Goal: Download file/media

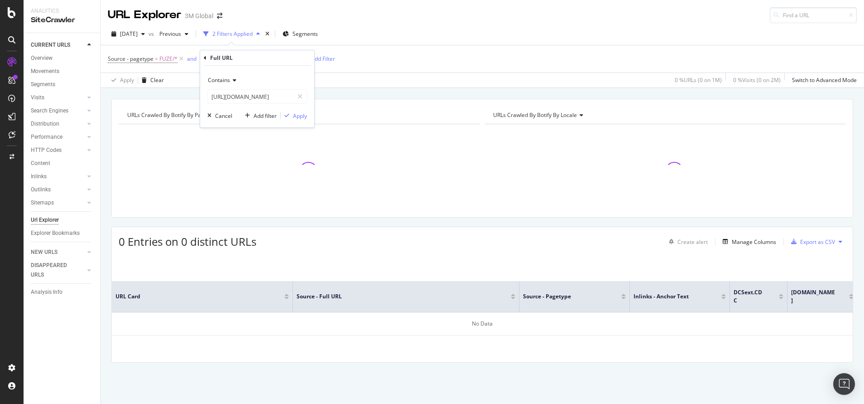
click at [289, 100] on input "[URL][DOMAIN_NAME]" at bounding box center [251, 96] width 86 height 14
type input "[URL][DOMAIN_NAME]"
click at [296, 113] on div "Apply" at bounding box center [300, 116] width 14 height 8
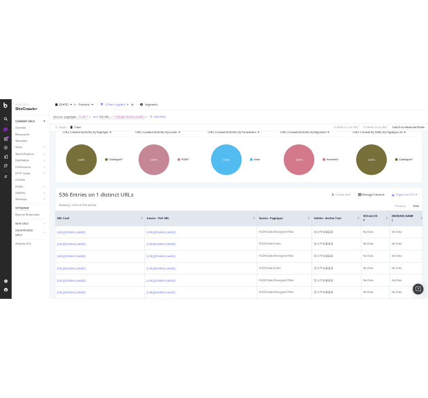
scroll to position [49, 0]
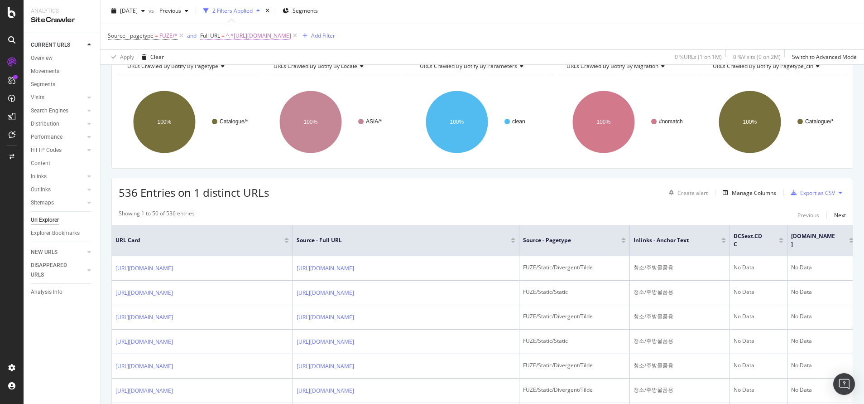
click at [290, 33] on span "^.*[URL][DOMAIN_NAME]" at bounding box center [258, 35] width 65 height 13
click at [281, 67] on input "[URL][DOMAIN_NAME]" at bounding box center [251, 73] width 86 height 14
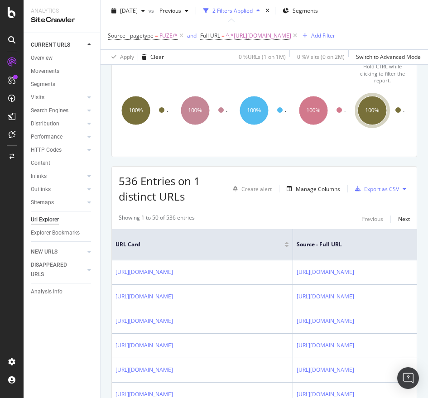
scroll to position [60, 12]
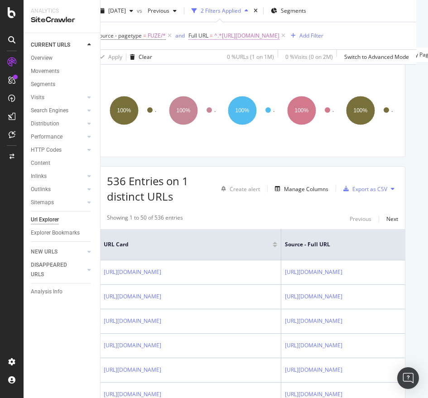
click at [280, 35] on span "^.*[URL][DOMAIN_NAME]" at bounding box center [246, 35] width 65 height 13
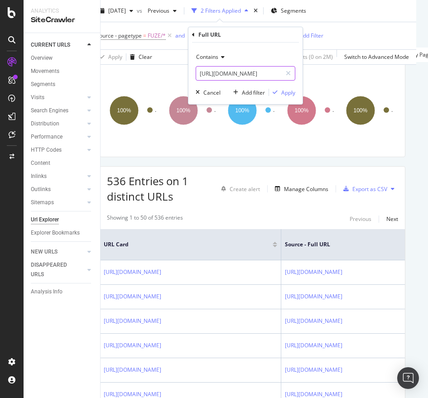
click at [248, 72] on input "[URL][DOMAIN_NAME]" at bounding box center [239, 73] width 86 height 14
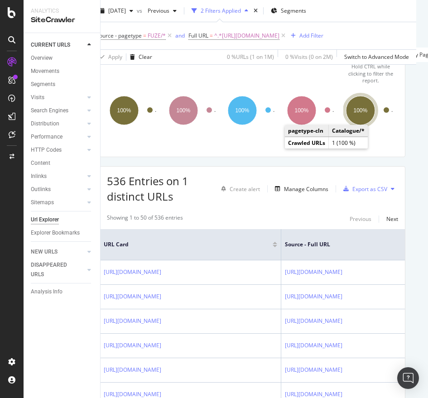
click at [346, 116] on ellipse "A chart." at bounding box center [360, 110] width 29 height 29
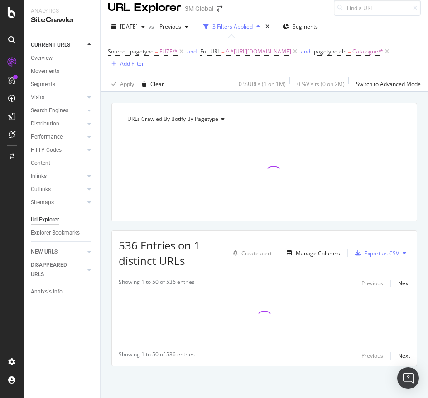
scroll to position [20, 0]
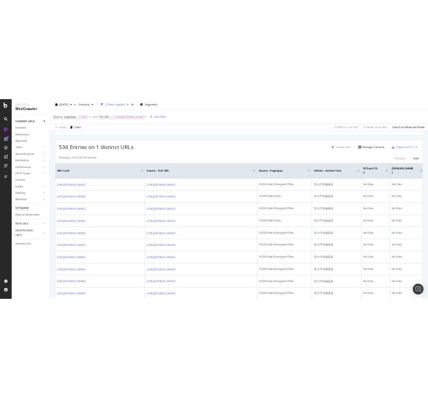
scroll to position [145, 0]
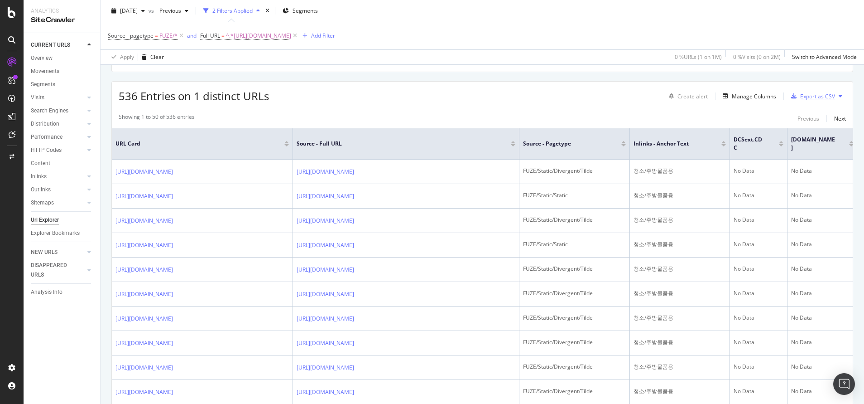
click at [804, 91] on div "Export as CSV" at bounding box center [812, 96] width 48 height 14
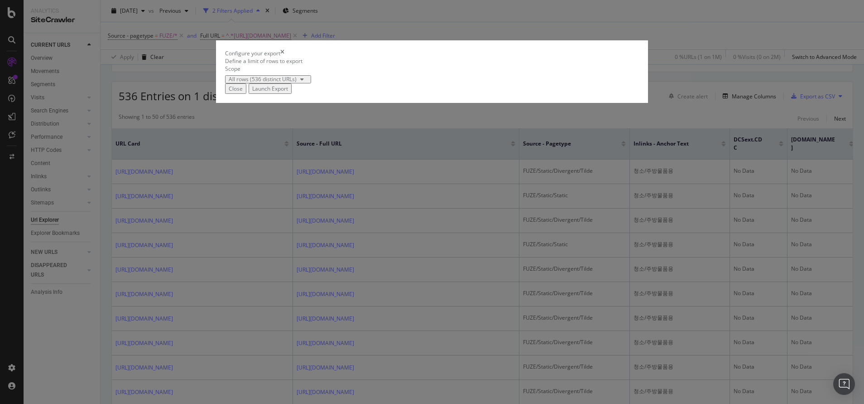
click at [288, 92] on div "Launch Export" at bounding box center [270, 89] width 36 height 8
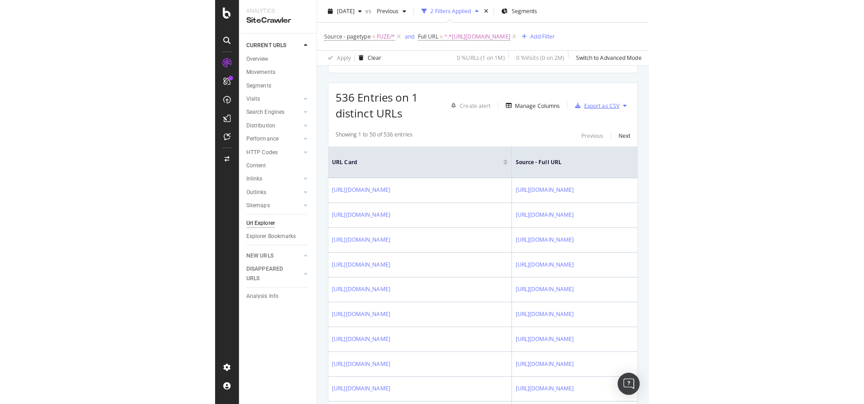
scroll to position [157, 0]
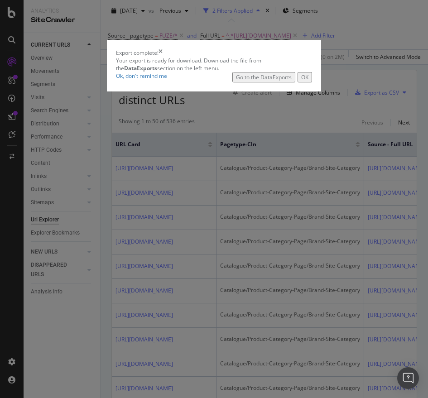
click at [292, 81] on div "Go to the DataExports" at bounding box center [264, 77] width 56 height 8
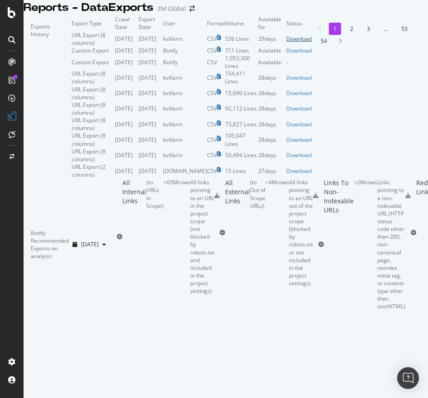
click at [312, 43] on div "Download" at bounding box center [298, 39] width 25 height 8
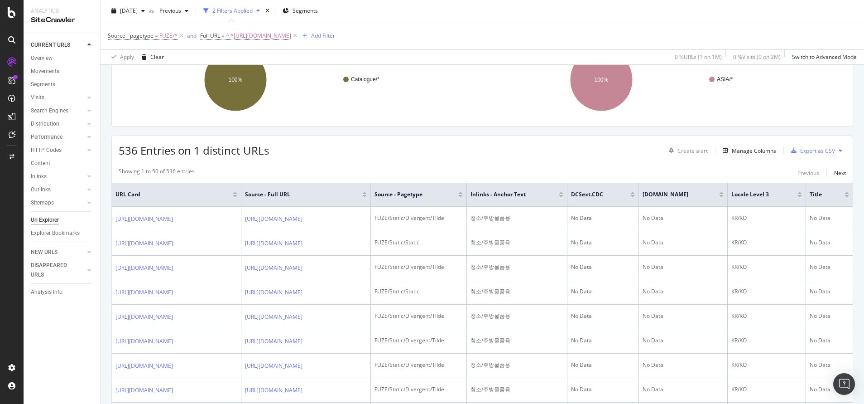
scroll to position [92, 0]
